Goal: Find specific page/section: Find specific page/section

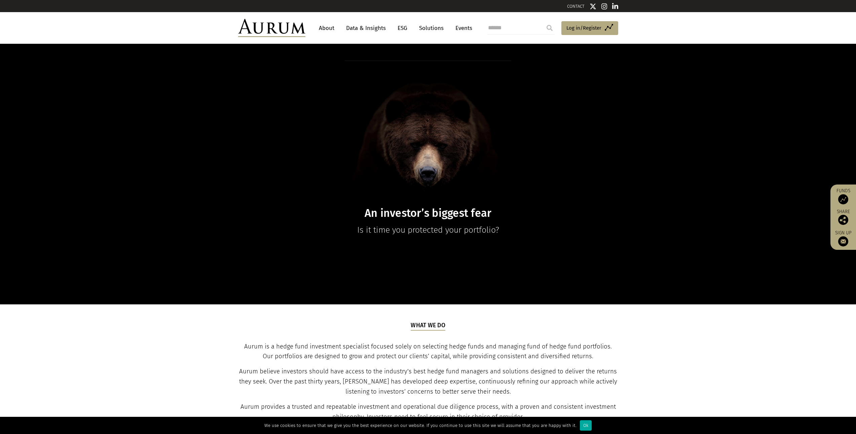
click at [426, 29] on link "Solutions" at bounding box center [431, 28] width 31 height 12
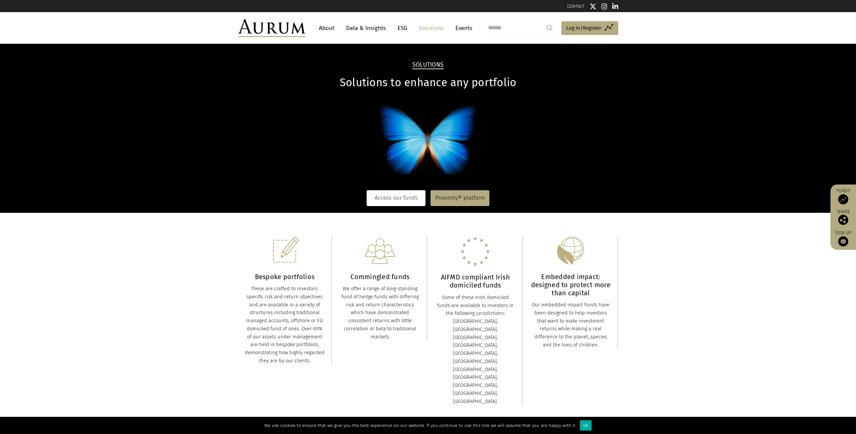
click at [393, 199] on link "Access our funds" at bounding box center [396, 197] width 59 height 15
